Goal: Task Accomplishment & Management: Manage account settings

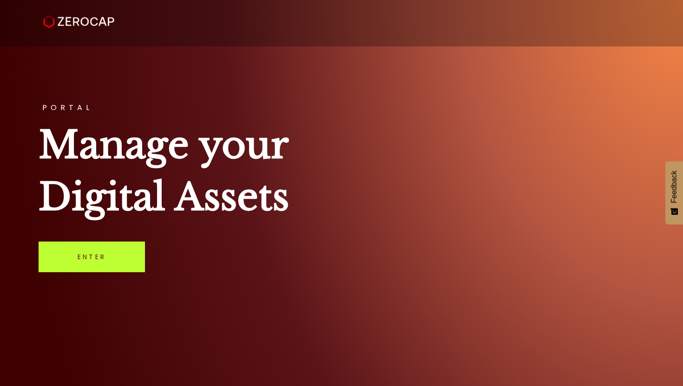
click at [111, 267] on link "Enter" at bounding box center [92, 257] width 106 height 31
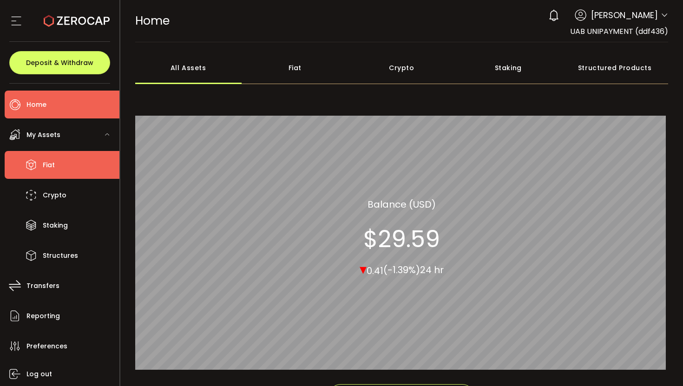
click at [41, 166] on li "Fiat" at bounding box center [62, 165] width 115 height 28
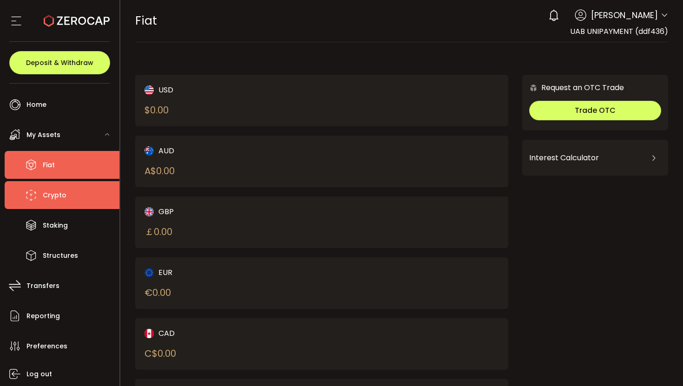
click at [61, 193] on span "Crypto" at bounding box center [55, 195] width 24 height 13
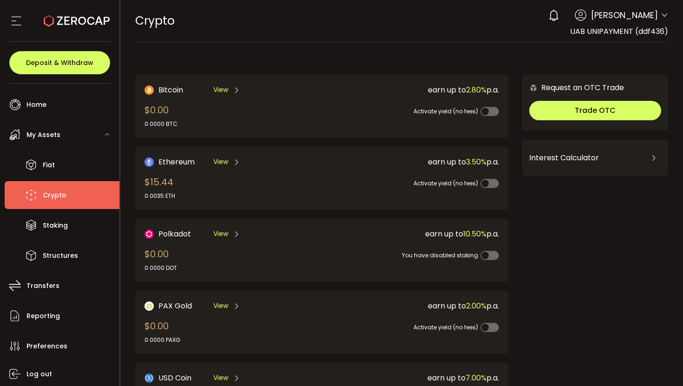
scroll to position [8, 0]
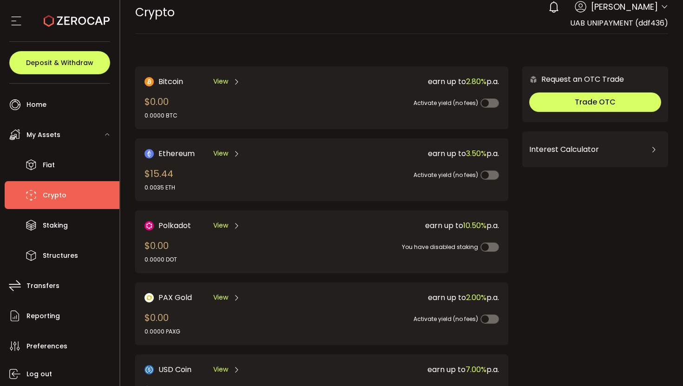
click at [236, 151] on icon at bounding box center [236, 153] width 7 height 7
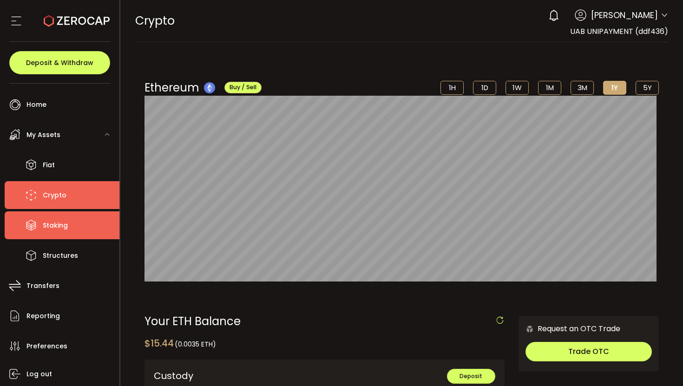
click at [48, 234] on li "Staking" at bounding box center [62, 225] width 115 height 28
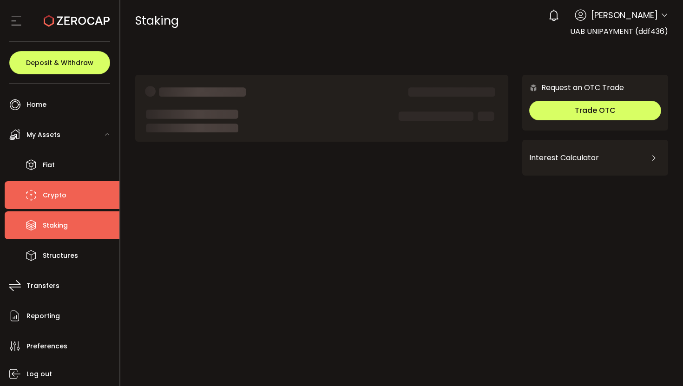
click at [85, 182] on li "Crypto" at bounding box center [62, 195] width 115 height 28
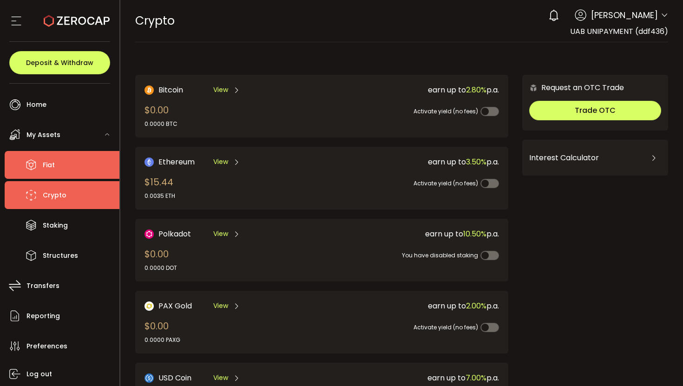
click at [86, 170] on li "Fiat" at bounding box center [62, 165] width 115 height 28
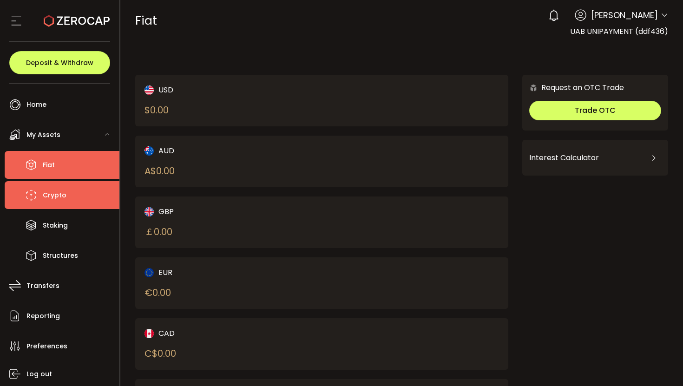
click at [70, 204] on li "Crypto" at bounding box center [62, 195] width 115 height 28
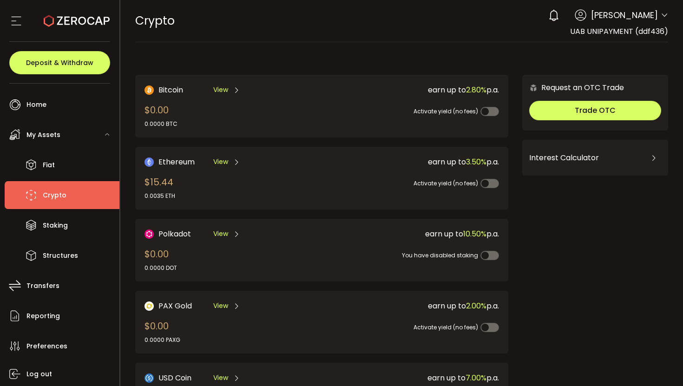
click at [230, 163] on div "View" at bounding box center [226, 162] width 27 height 12
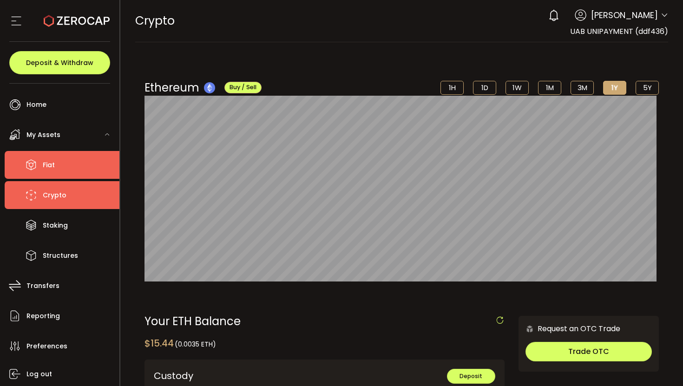
click at [57, 160] on li "Fiat" at bounding box center [62, 165] width 115 height 28
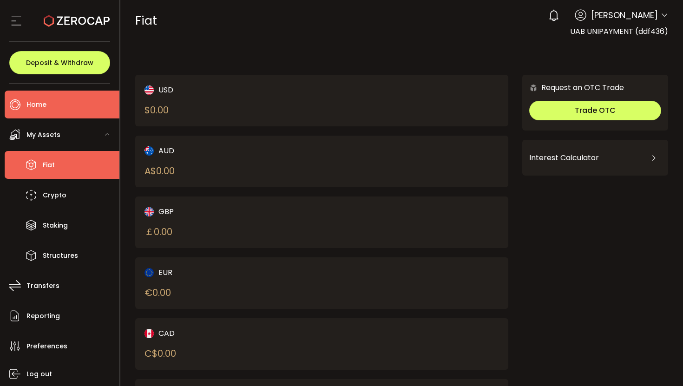
click at [63, 104] on li "Home" at bounding box center [62, 105] width 115 height 28
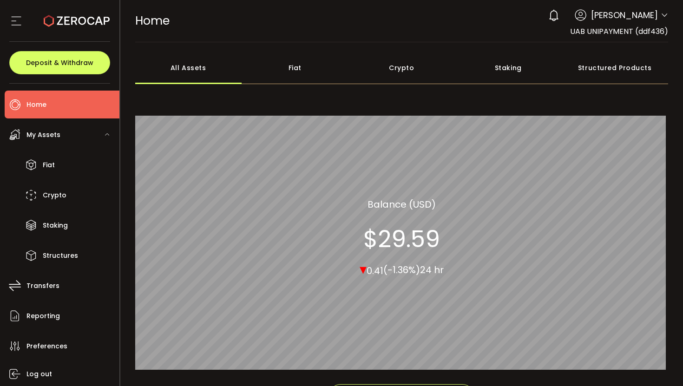
click at [662, 16] on icon at bounding box center [664, 15] width 7 height 7
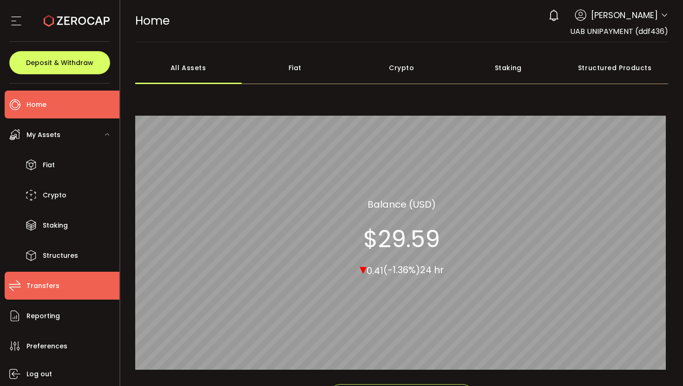
click at [33, 289] on span "Transfers" at bounding box center [42, 285] width 33 height 13
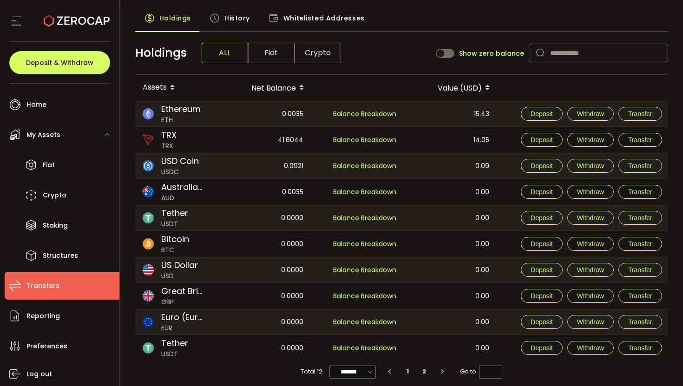
scroll to position [51, 0]
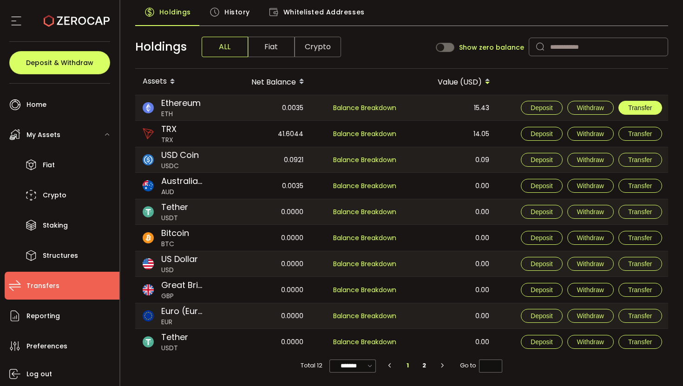
click at [634, 107] on span "Transfer" at bounding box center [640, 107] width 24 height 7
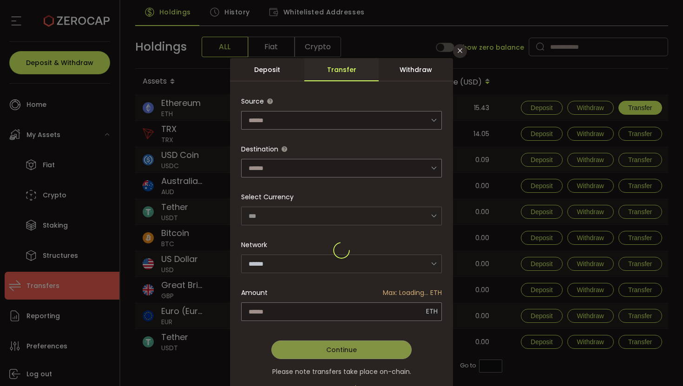
type input "********"
type input "**********"
click at [457, 53] on icon "Close" at bounding box center [459, 50] width 7 height 7
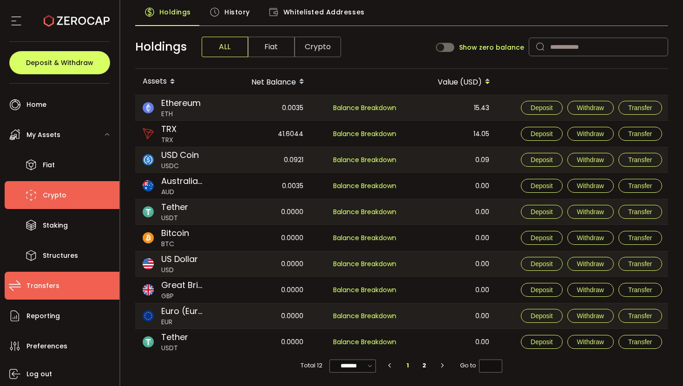
click at [56, 190] on span "Crypto" at bounding box center [55, 195] width 24 height 13
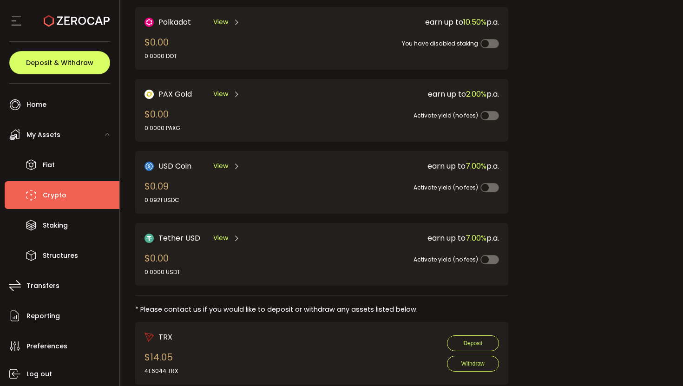
scroll to position [234, 0]
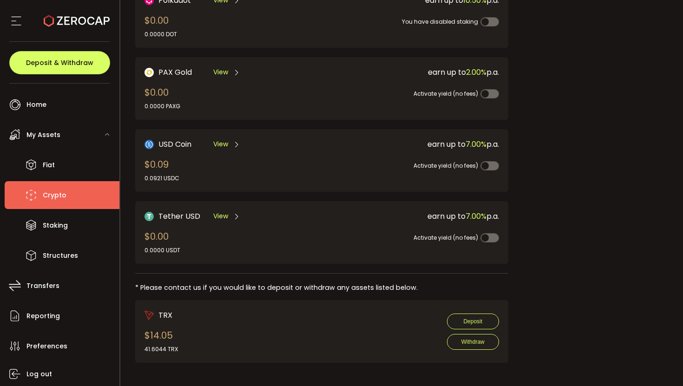
click at [224, 211] on span "View" at bounding box center [220, 216] width 15 height 10
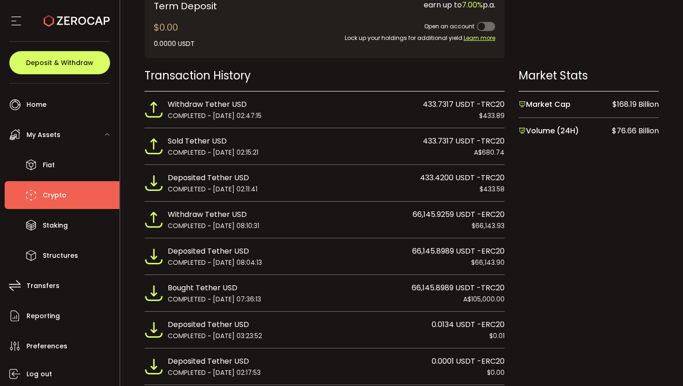
scroll to position [527, 0]
click at [151, 107] on img at bounding box center [154, 110] width 19 height 19
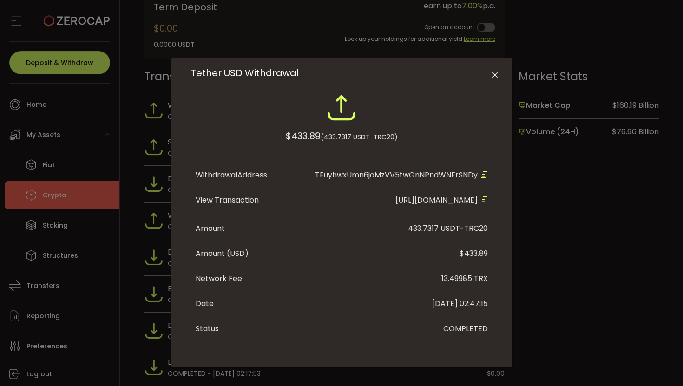
click at [487, 79] on button "Close" at bounding box center [495, 75] width 16 height 16
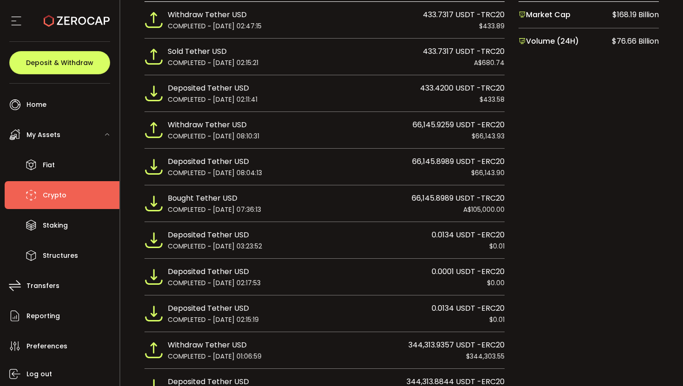
scroll to position [624, 0]
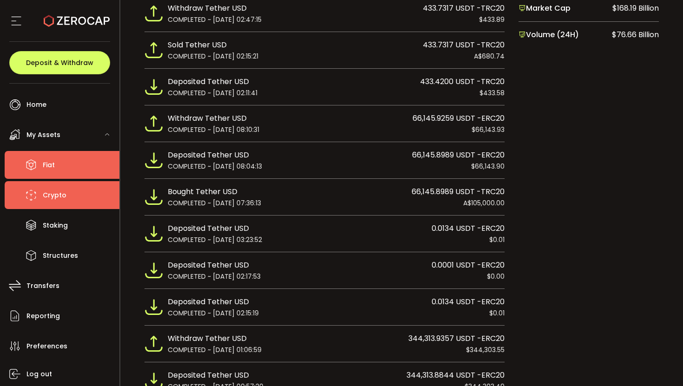
click at [49, 158] on span "Fiat" at bounding box center [49, 164] width 12 height 13
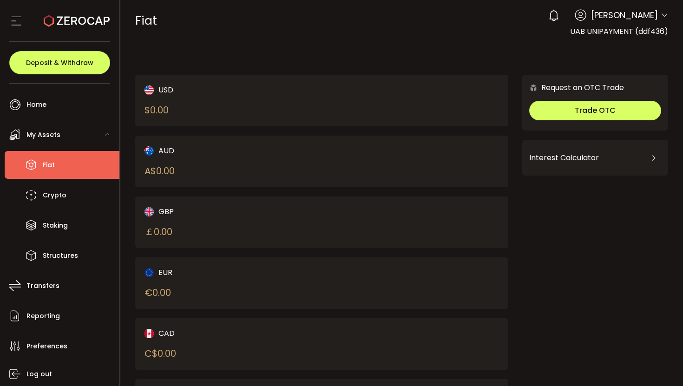
click at [170, 161] on div "AUD A$ 0.00" at bounding box center [224, 161] width 159 height 33
click at [171, 148] on div "AUD" at bounding box center [224, 151] width 159 height 12
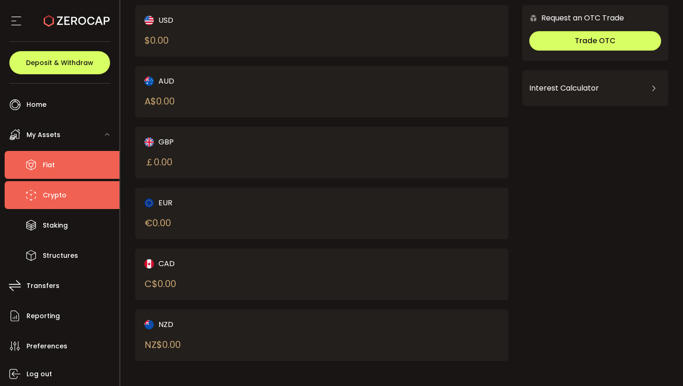
click at [59, 192] on span "Crypto" at bounding box center [55, 195] width 24 height 13
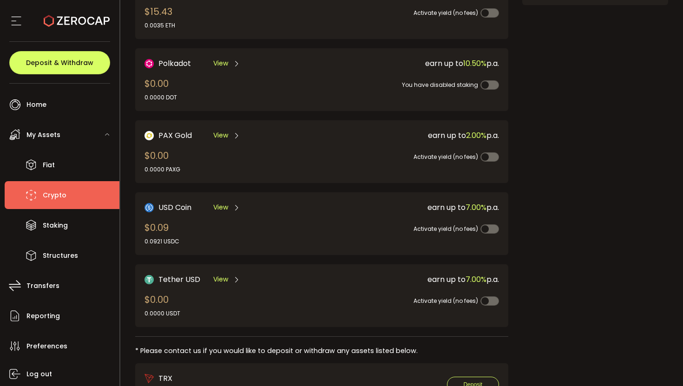
scroll to position [171, 0]
click at [235, 276] on icon at bounding box center [236, 279] width 7 height 7
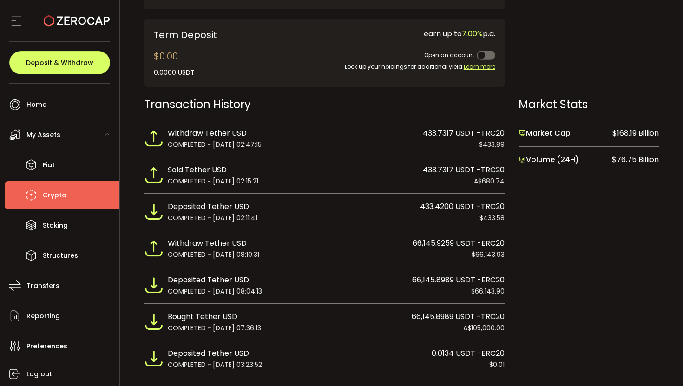
scroll to position [496, 0]
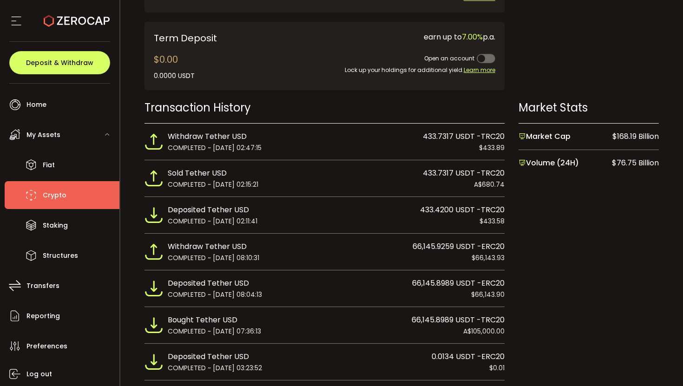
click at [210, 134] on span "Withdraw Tether USD" at bounding box center [207, 137] width 79 height 12
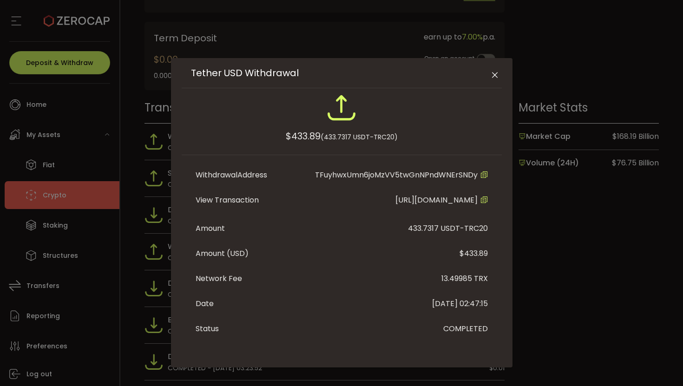
click at [491, 76] on icon "Close" at bounding box center [494, 75] width 9 height 9
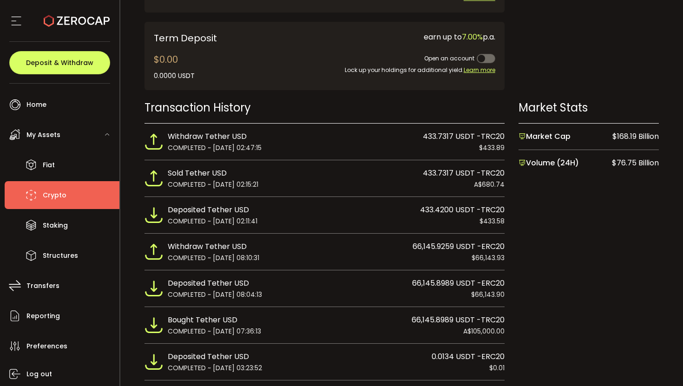
click at [230, 147] on span "COMPLETED ~ 2025-04-24 02:47:15" at bounding box center [215, 148] width 94 height 10
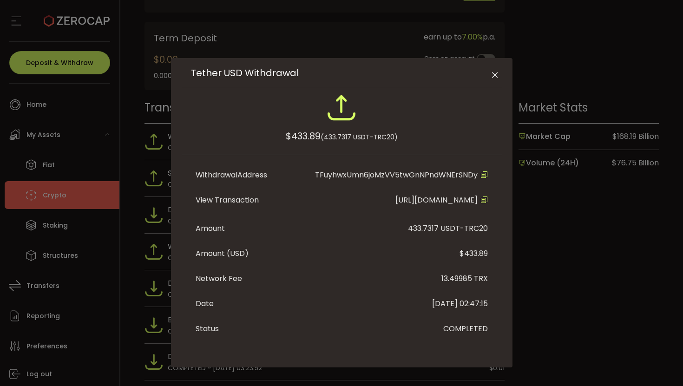
click at [490, 75] on icon "Close" at bounding box center [494, 75] width 9 height 9
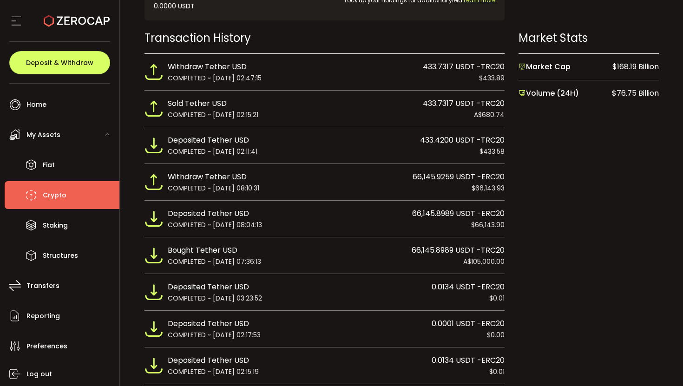
scroll to position [580, 0]
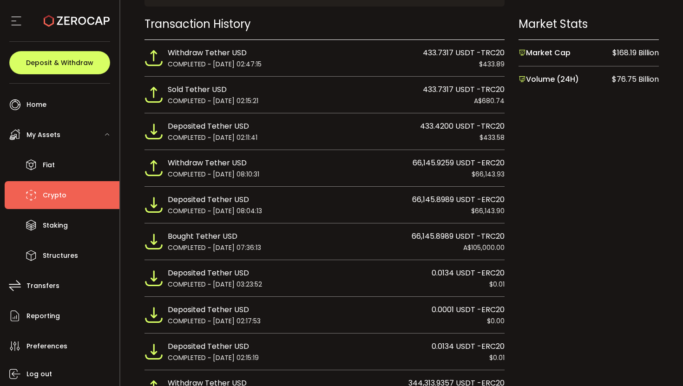
click at [189, 203] on span "Deposited Tether USD" at bounding box center [208, 200] width 81 height 12
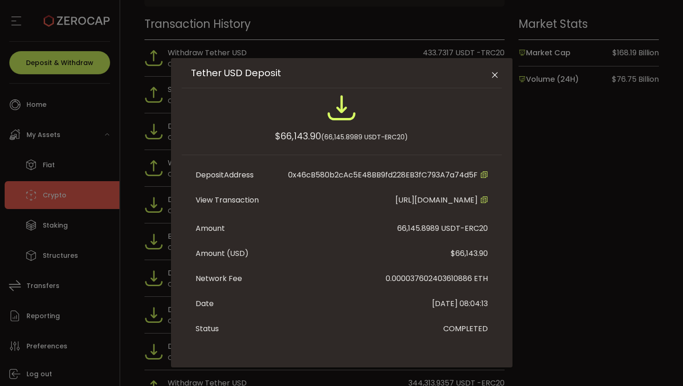
click at [494, 73] on icon "Close" at bounding box center [494, 75] width 9 height 9
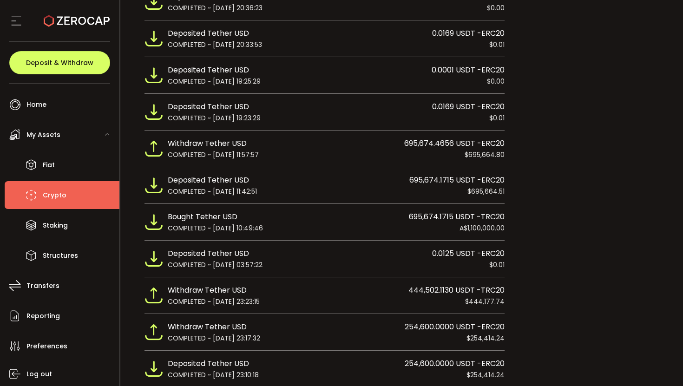
scroll to position [1115, 0]
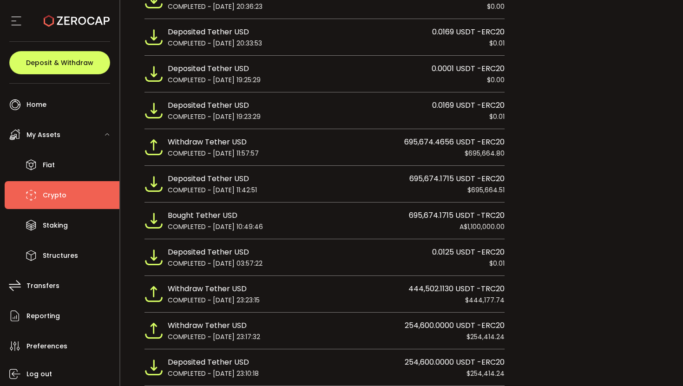
click at [220, 141] on span "Withdraw Tether USD" at bounding box center [207, 142] width 79 height 12
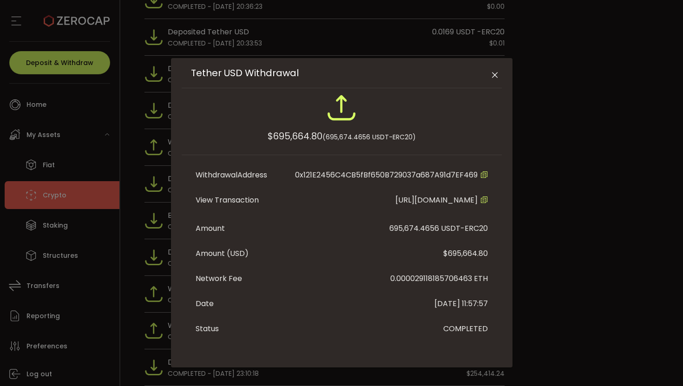
click at [493, 76] on icon "Close" at bounding box center [494, 75] width 9 height 9
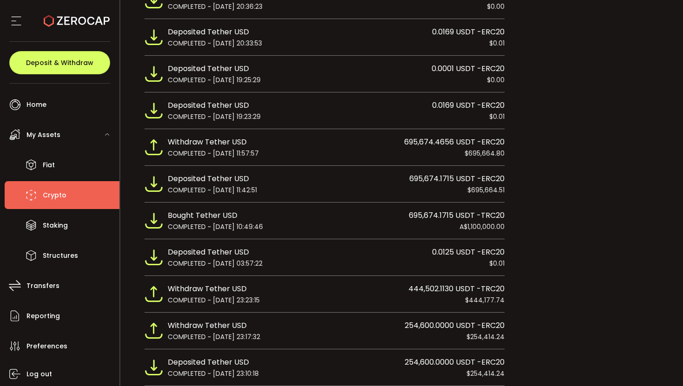
click at [235, 180] on span "Deposited Tether USD" at bounding box center [208, 179] width 81 height 12
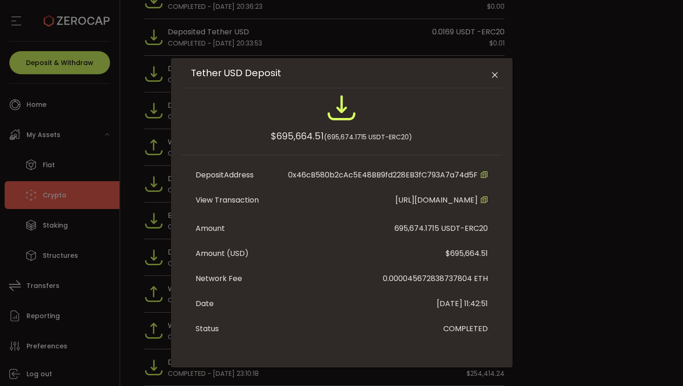
click at [493, 73] on icon "Close" at bounding box center [494, 75] width 9 height 9
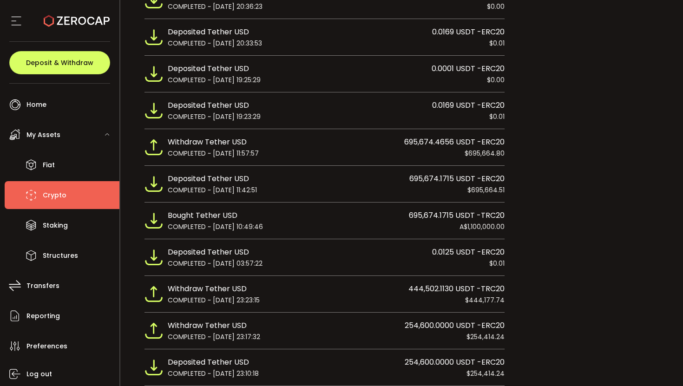
click at [237, 179] on span "Deposited Tether USD" at bounding box center [208, 179] width 81 height 12
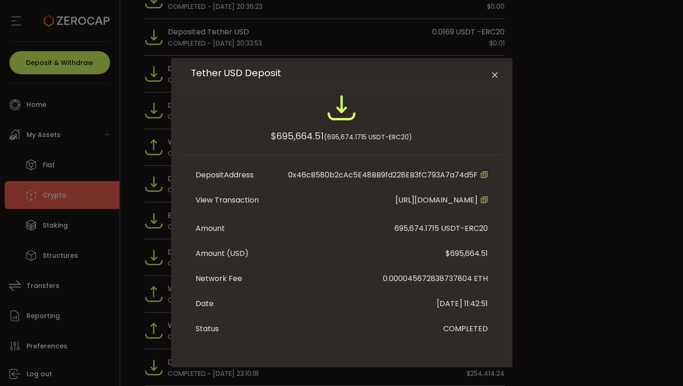
click at [481, 176] on icon "Tether USD Deposit" at bounding box center [483, 174] width 7 height 7
click at [493, 77] on icon "Close" at bounding box center [494, 75] width 9 height 9
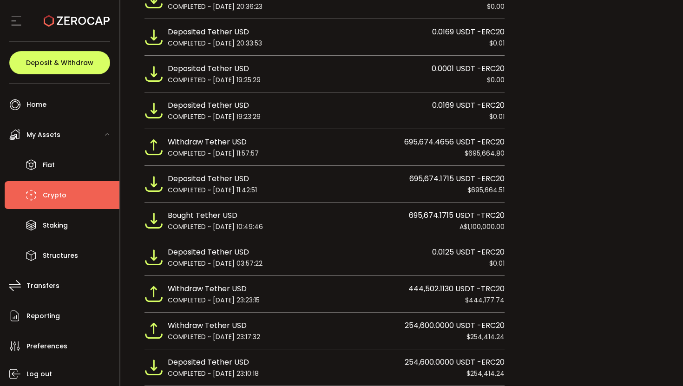
click at [230, 178] on span "Deposited Tether USD" at bounding box center [208, 179] width 81 height 12
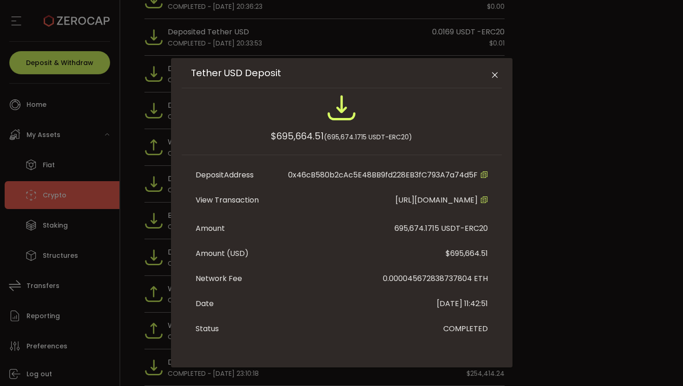
click at [493, 78] on icon "Close" at bounding box center [494, 75] width 9 height 9
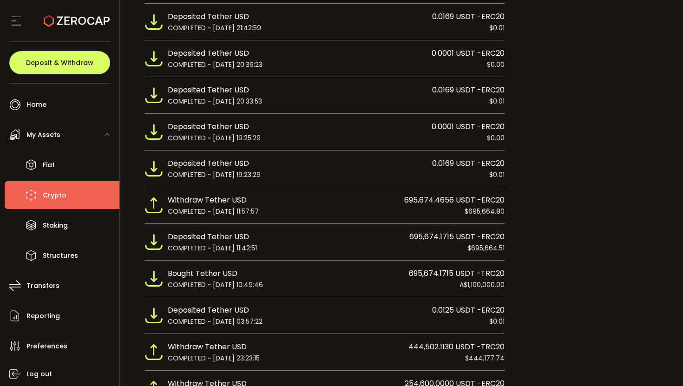
scroll to position [1057, 0]
click at [213, 243] on span "COMPLETED ~ 2025-03-06 11:42:51" at bounding box center [212, 248] width 89 height 10
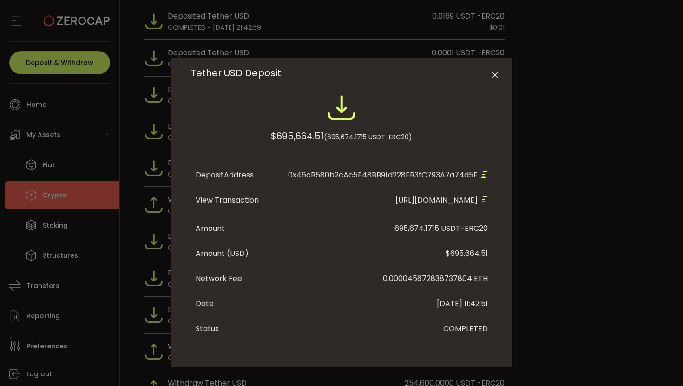
click at [492, 73] on icon "Close" at bounding box center [494, 75] width 9 height 9
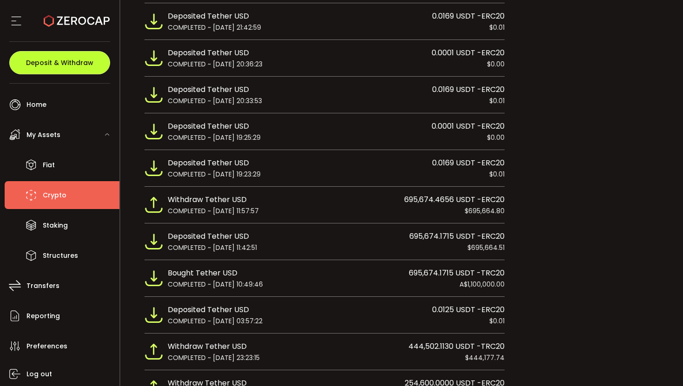
click at [67, 59] on span "Deposit & Withdraw" at bounding box center [59, 62] width 67 height 7
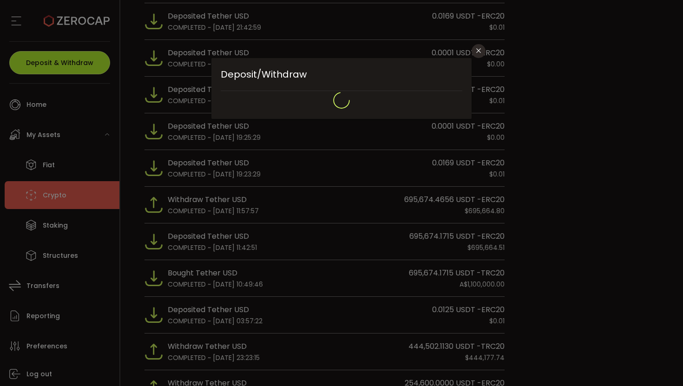
type input "**********"
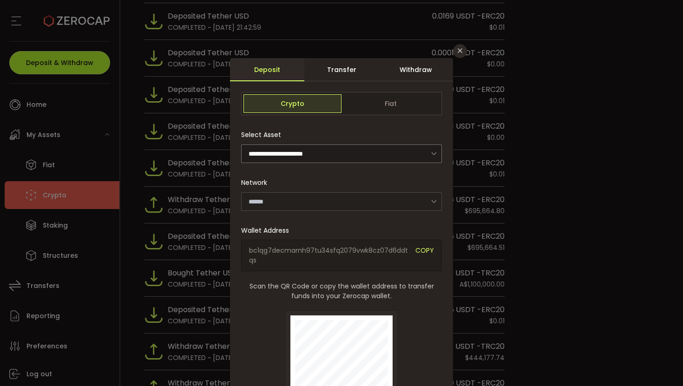
type input "*******"
click at [377, 150] on input "dialog" at bounding box center [341, 154] width 201 height 19
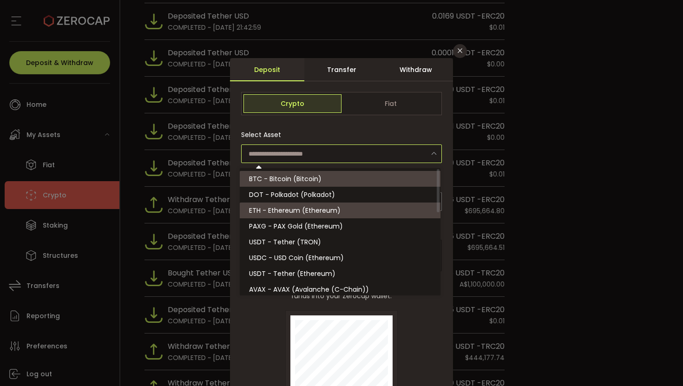
click at [345, 207] on li "ETH - Ethereum (Ethereum)" at bounding box center [342, 211] width 204 height 16
type input "**********"
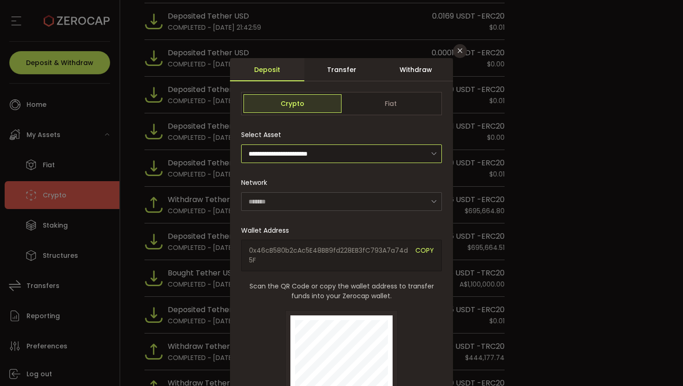
type input "********"
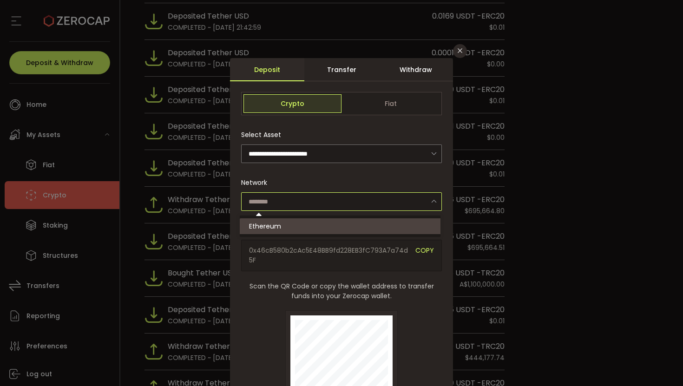
click at [348, 202] on input "dialog" at bounding box center [341, 201] width 201 height 19
click at [328, 222] on li "Ethereum" at bounding box center [342, 226] width 204 height 16
type input "********"
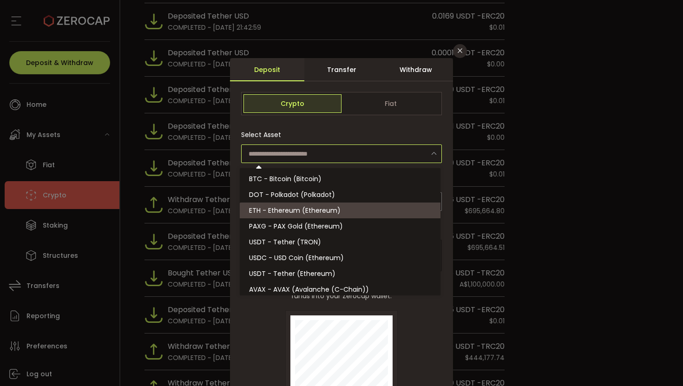
click at [381, 155] on input "dialog" at bounding box center [341, 154] width 201 height 19
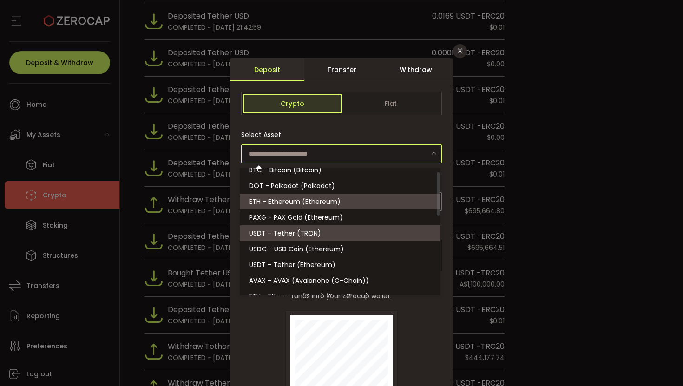
scroll to position [9, 0]
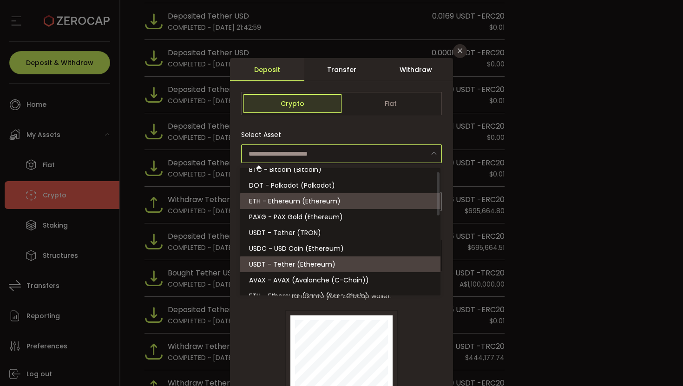
click at [328, 261] on span "USDT - Tether (Ethereum)" at bounding box center [292, 264] width 86 height 9
type input "**********"
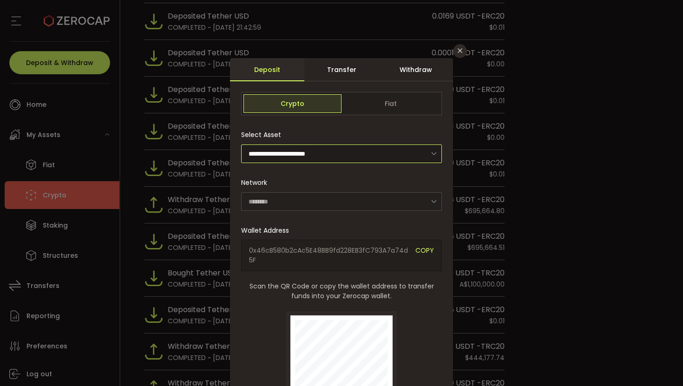
type input "********"
click at [458, 50] on icon "Close" at bounding box center [459, 50] width 7 height 7
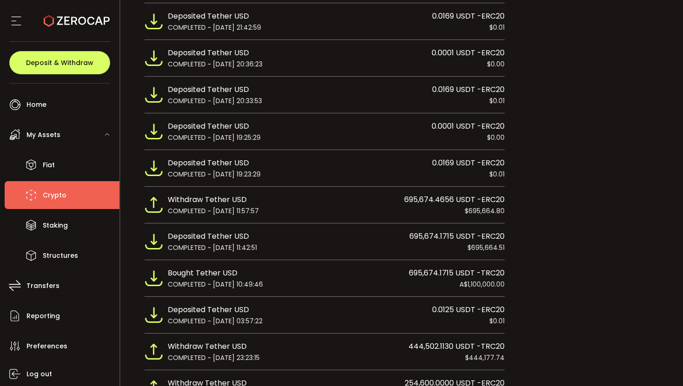
click at [222, 238] on span "Deposited Tether USD" at bounding box center [208, 236] width 81 height 12
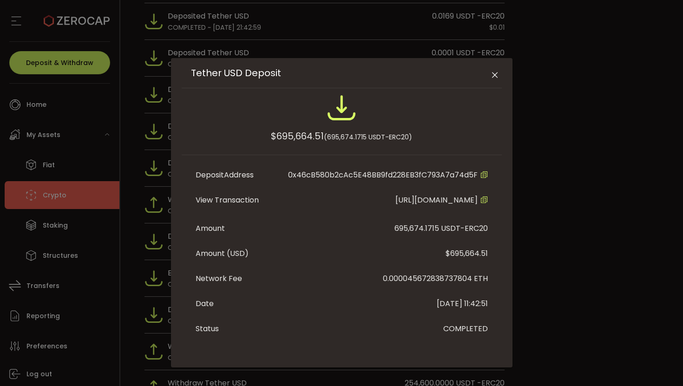
click at [495, 76] on icon "Close" at bounding box center [494, 75] width 9 height 9
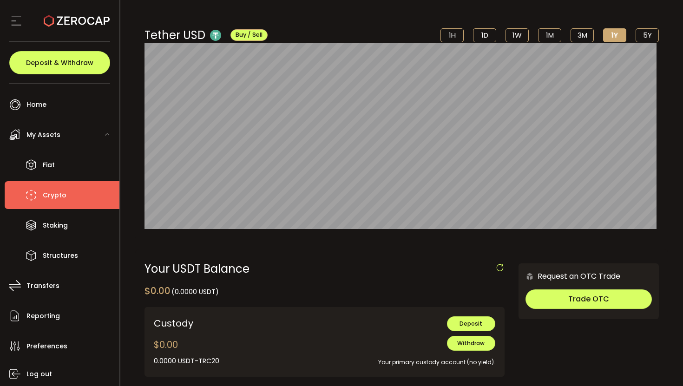
scroll to position [0, 0]
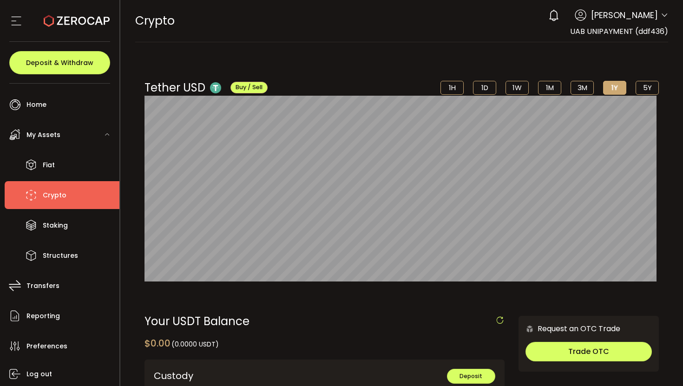
click at [649, 16] on span "Bo Qian" at bounding box center [624, 15] width 67 height 13
click at [661, 15] on icon at bounding box center [664, 15] width 7 height 7
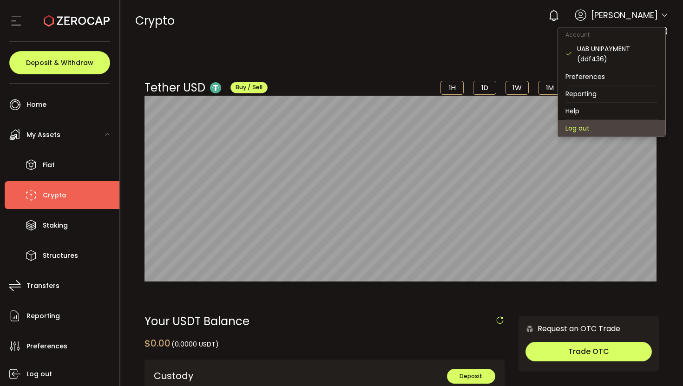
click at [599, 125] on li "Log out" at bounding box center [611, 128] width 107 height 17
